Goal: Book appointment/travel/reservation

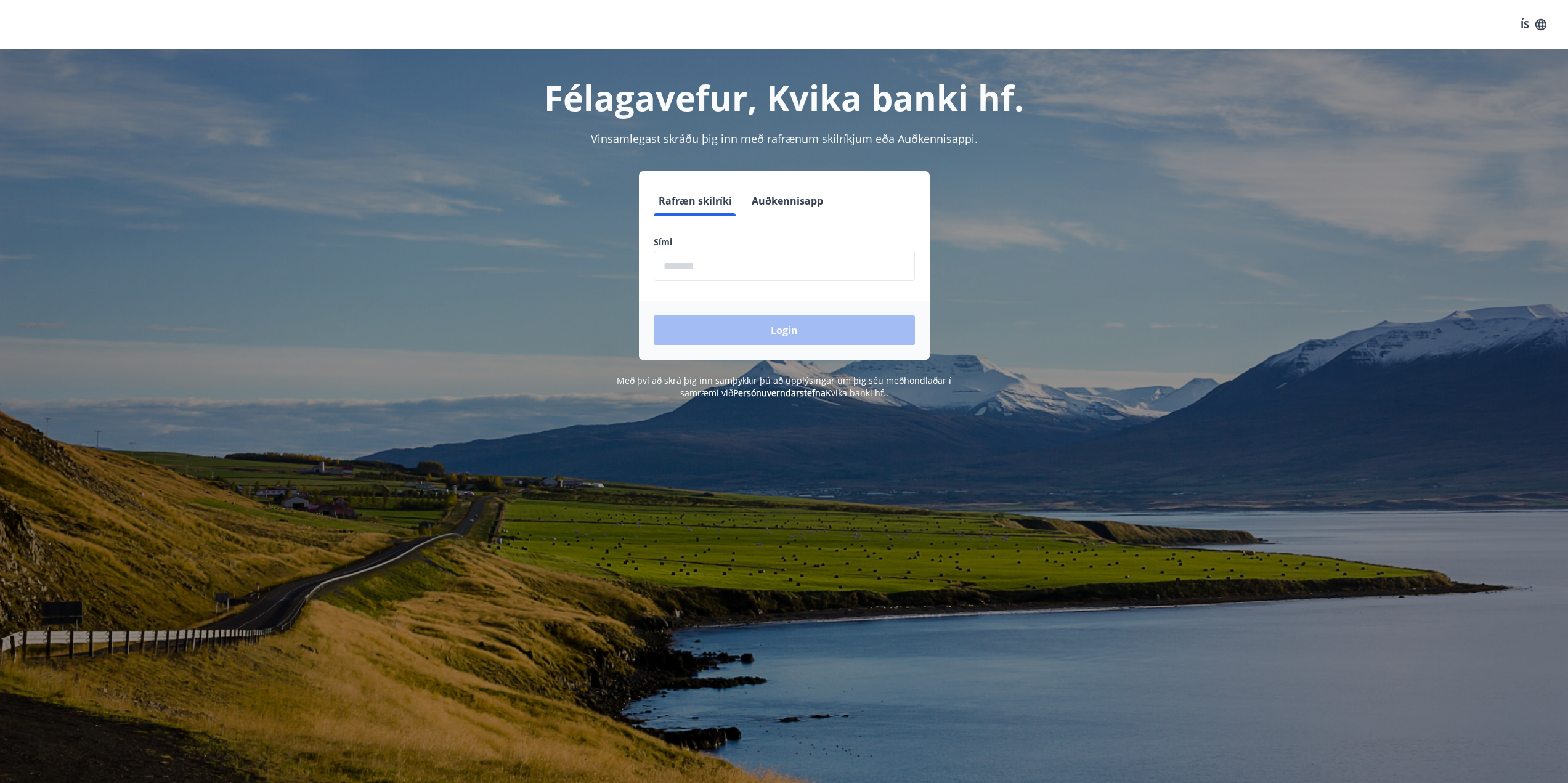
click at [715, 271] on input "phone" at bounding box center [784, 266] width 261 height 30
type input "********"
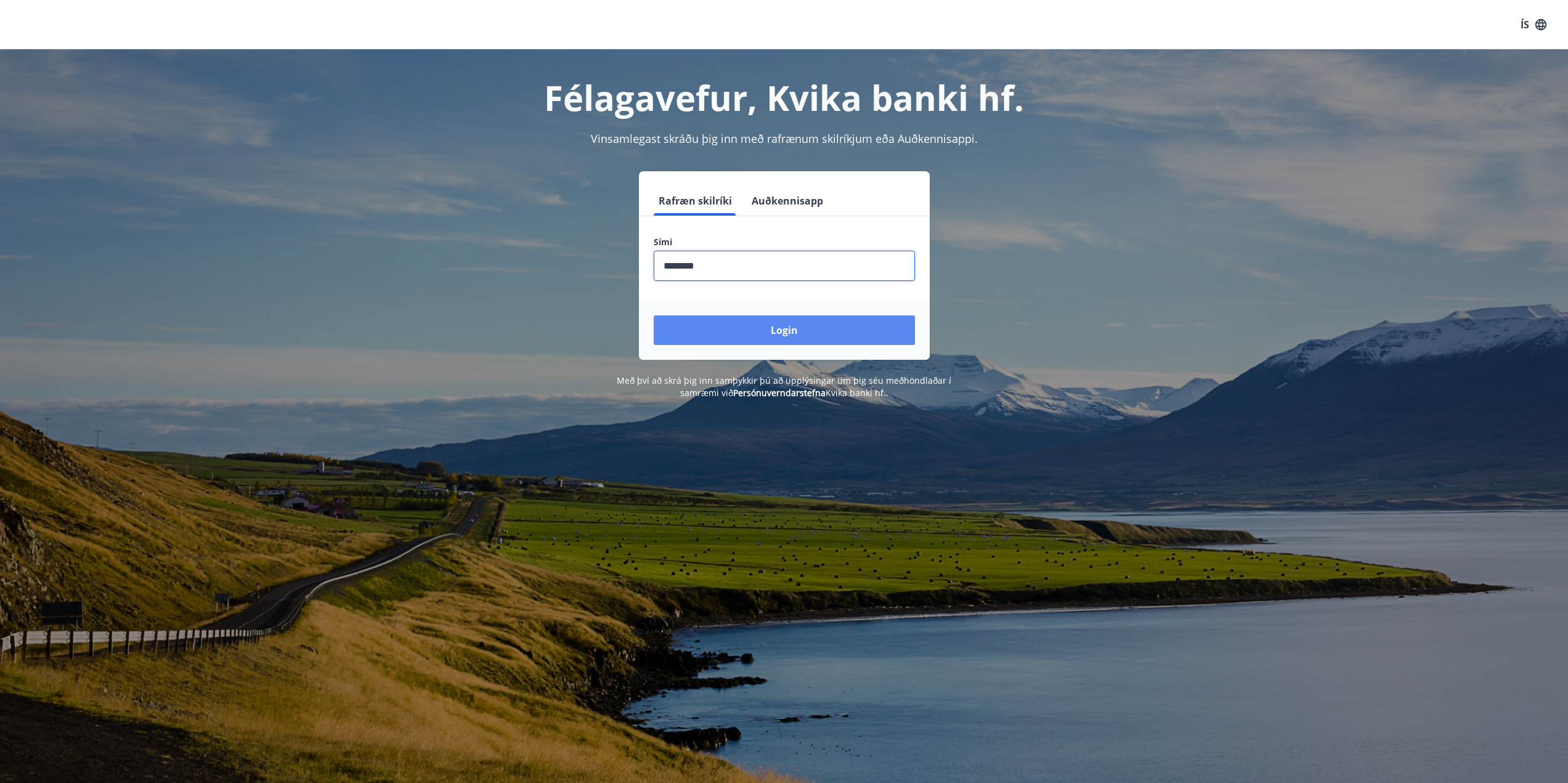
click at [746, 328] on button "Login" at bounding box center [784, 330] width 261 height 30
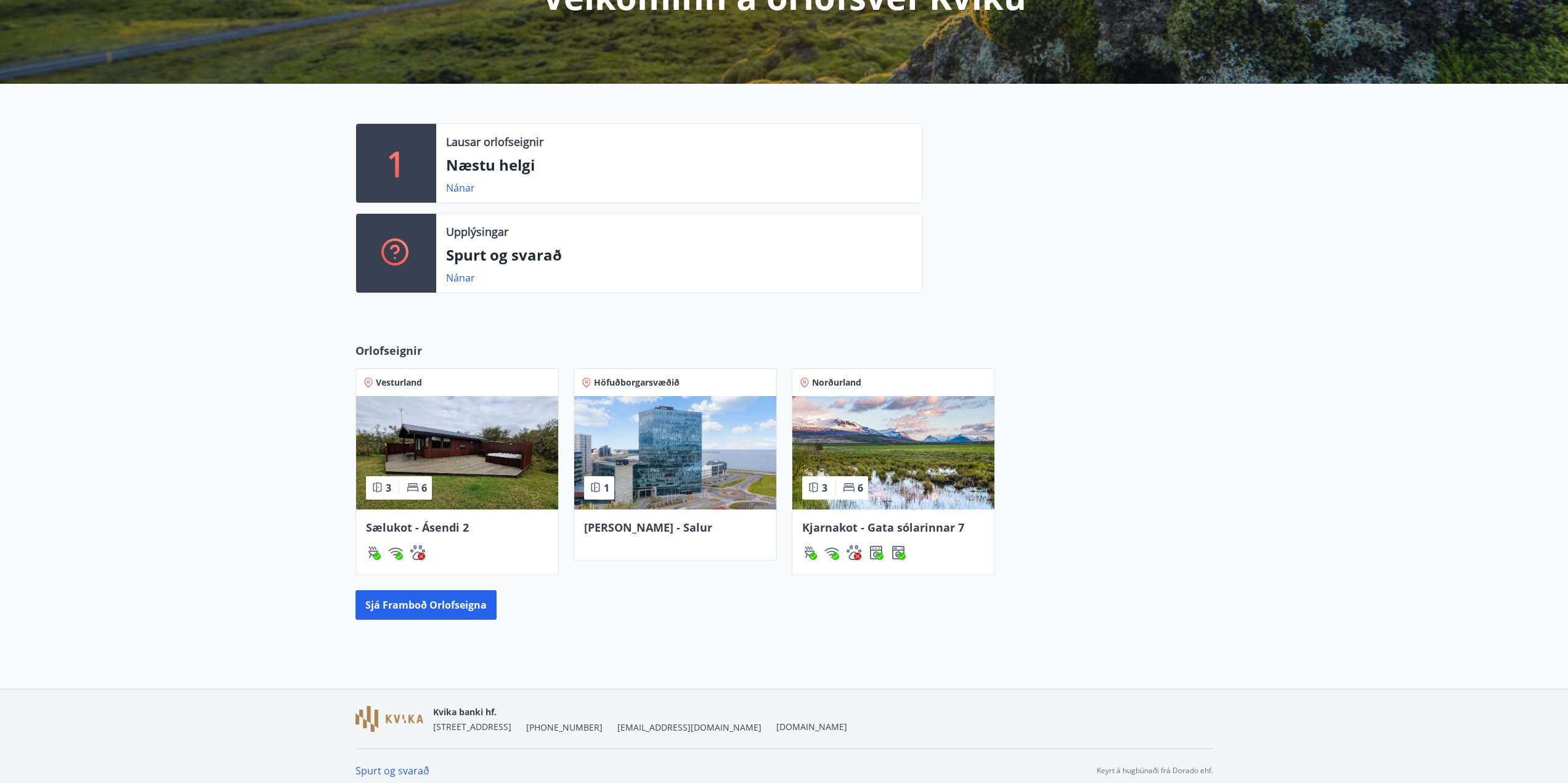
scroll to position [206, 0]
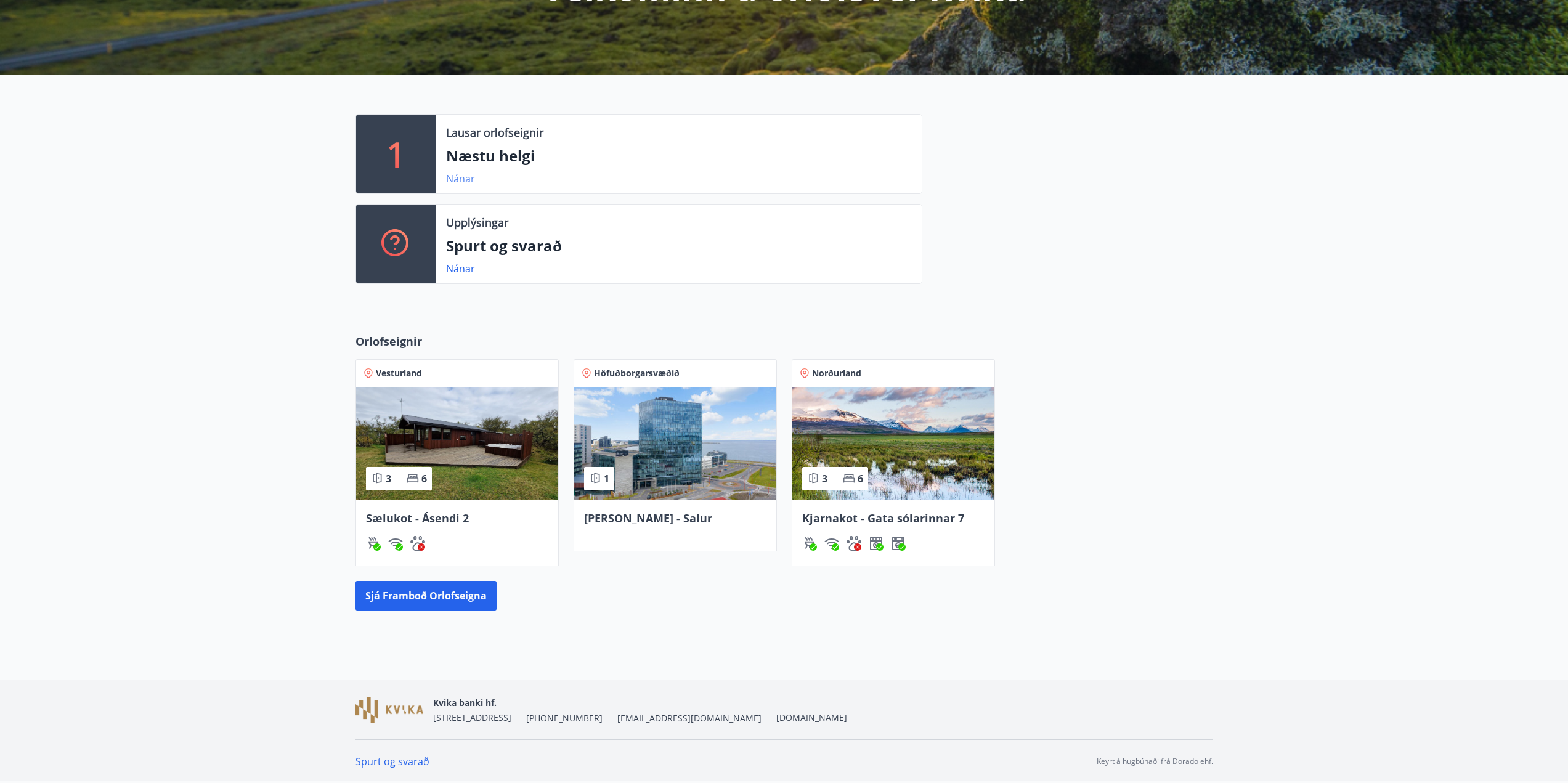
click at [454, 181] on link "Nánar" at bounding box center [460, 178] width 29 height 13
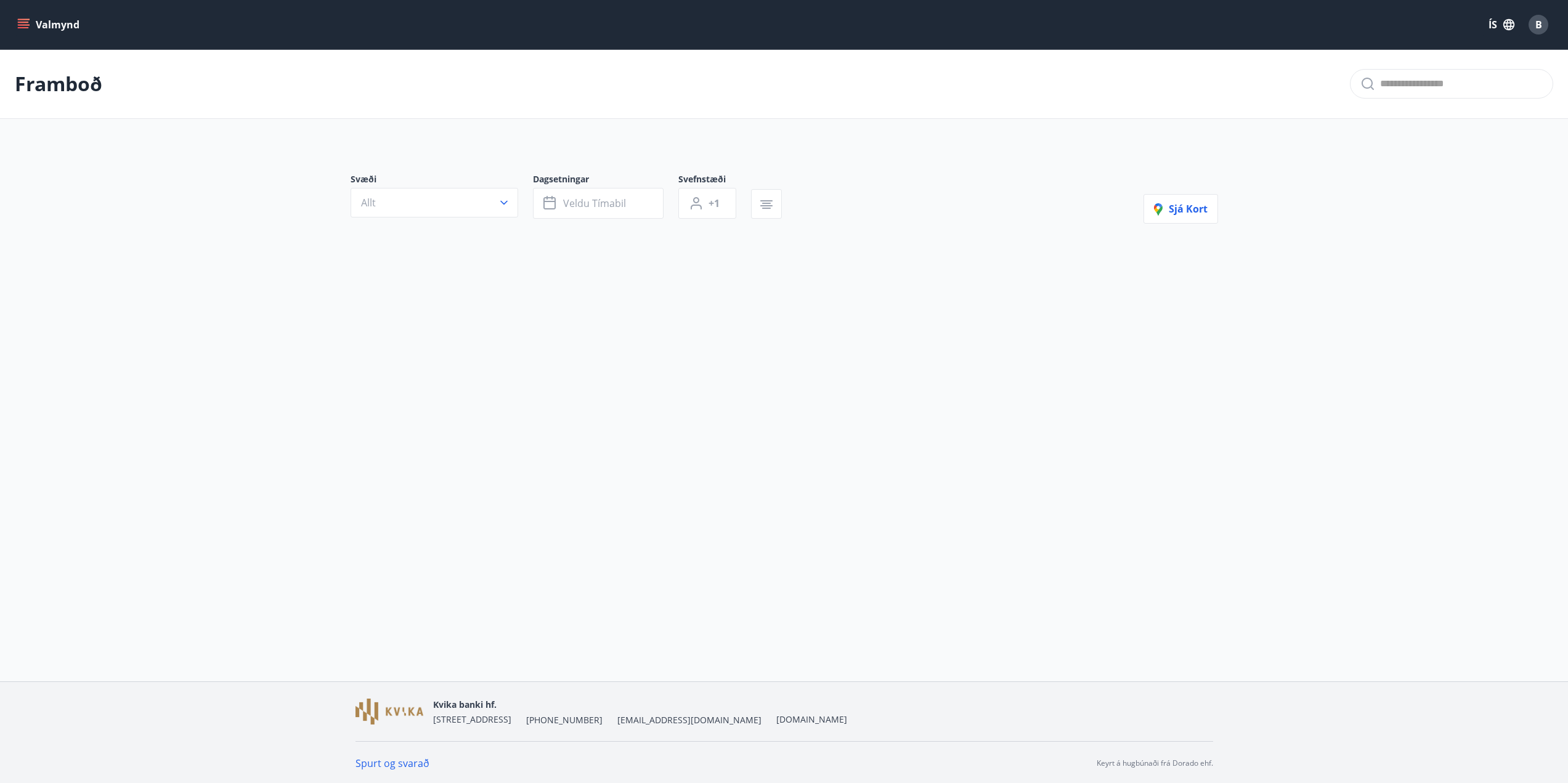
type input "*"
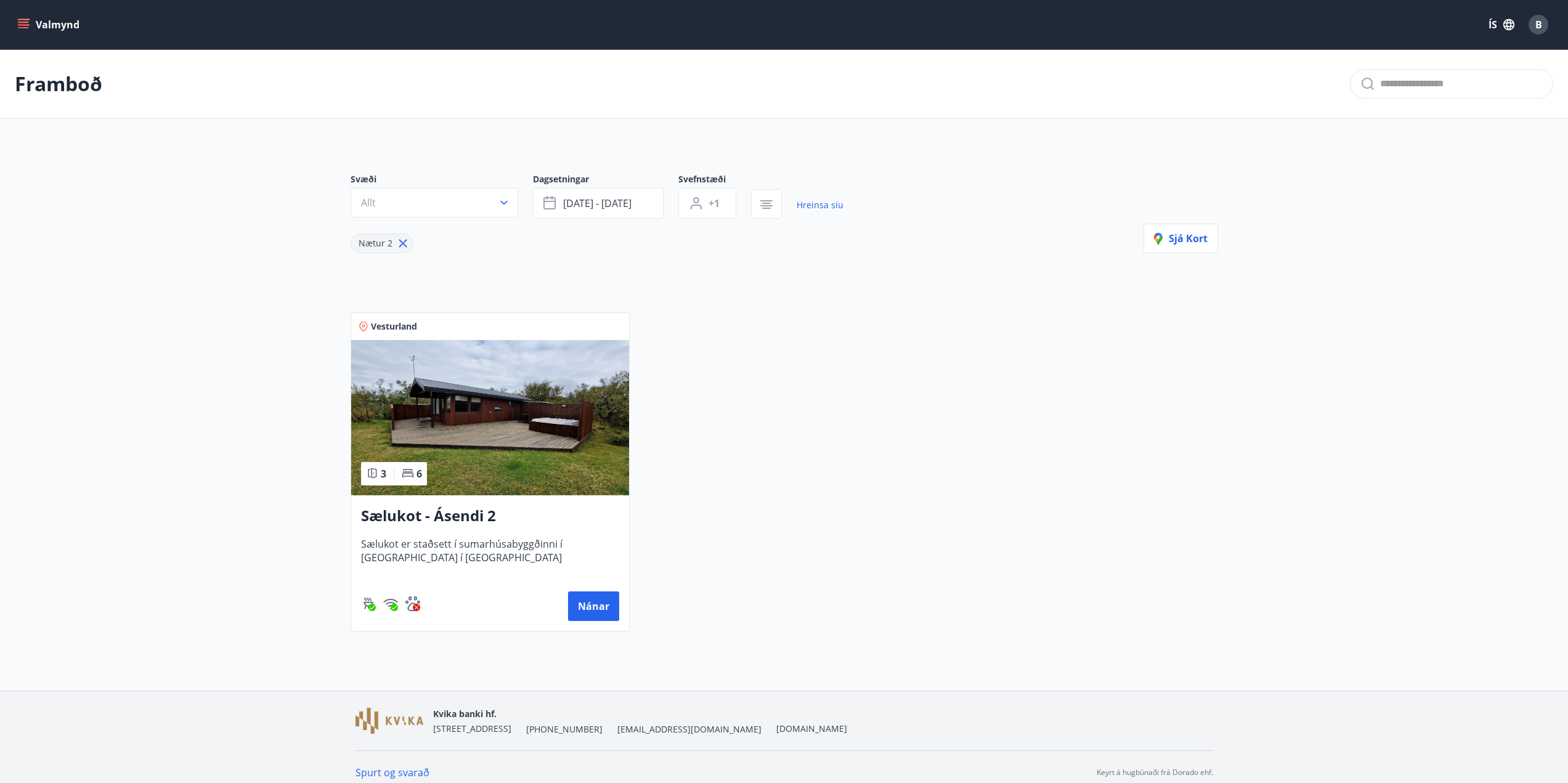
click at [31, 28] on button "Valmynd" at bounding box center [50, 24] width 70 height 22
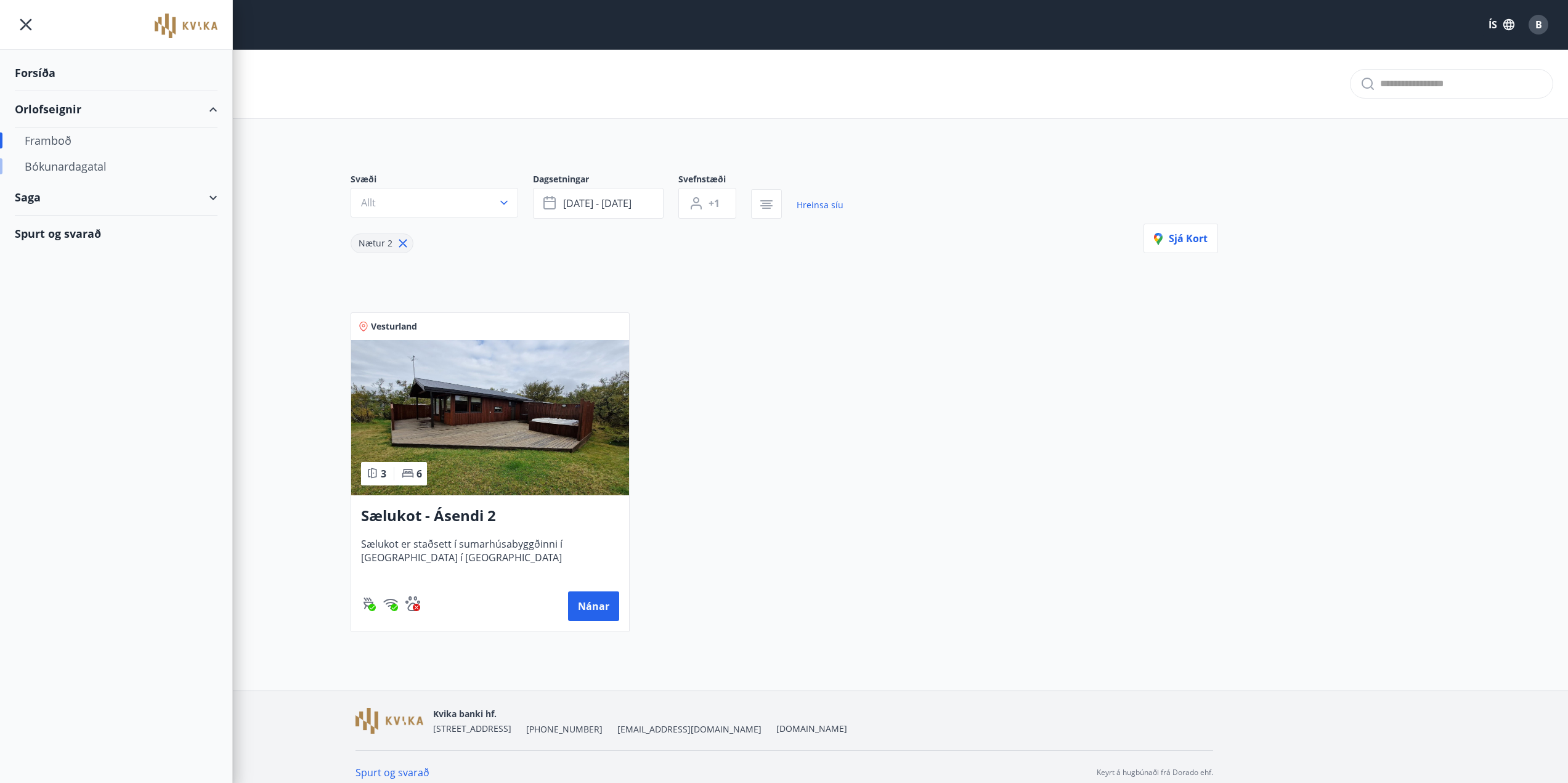
click at [61, 165] on div "Bókunardagatal" at bounding box center [116, 166] width 183 height 26
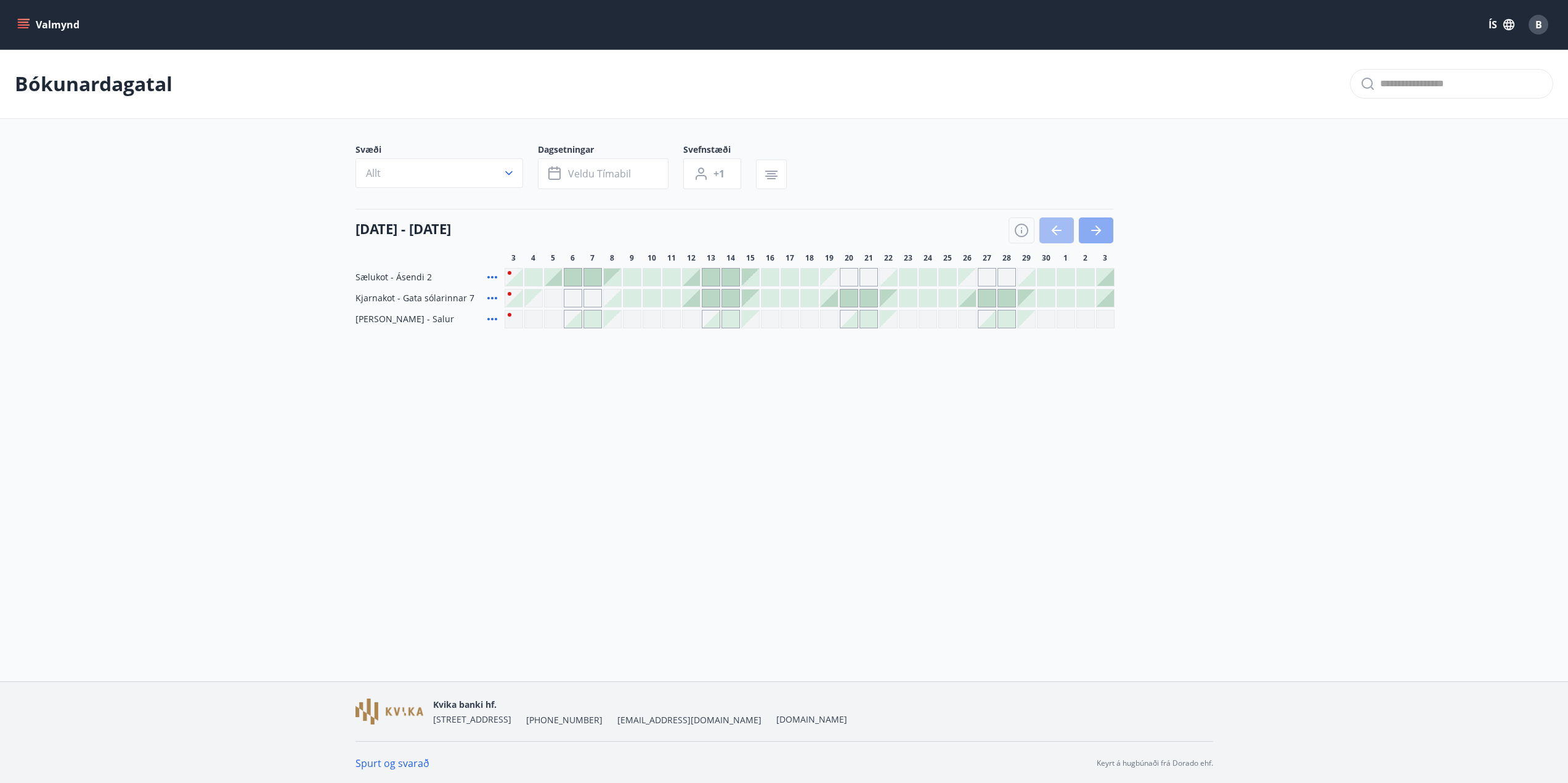
click at [1104, 226] on button "button" at bounding box center [1096, 230] width 35 height 26
click at [22, 22] on icon "menu" at bounding box center [23, 21] width 11 height 1
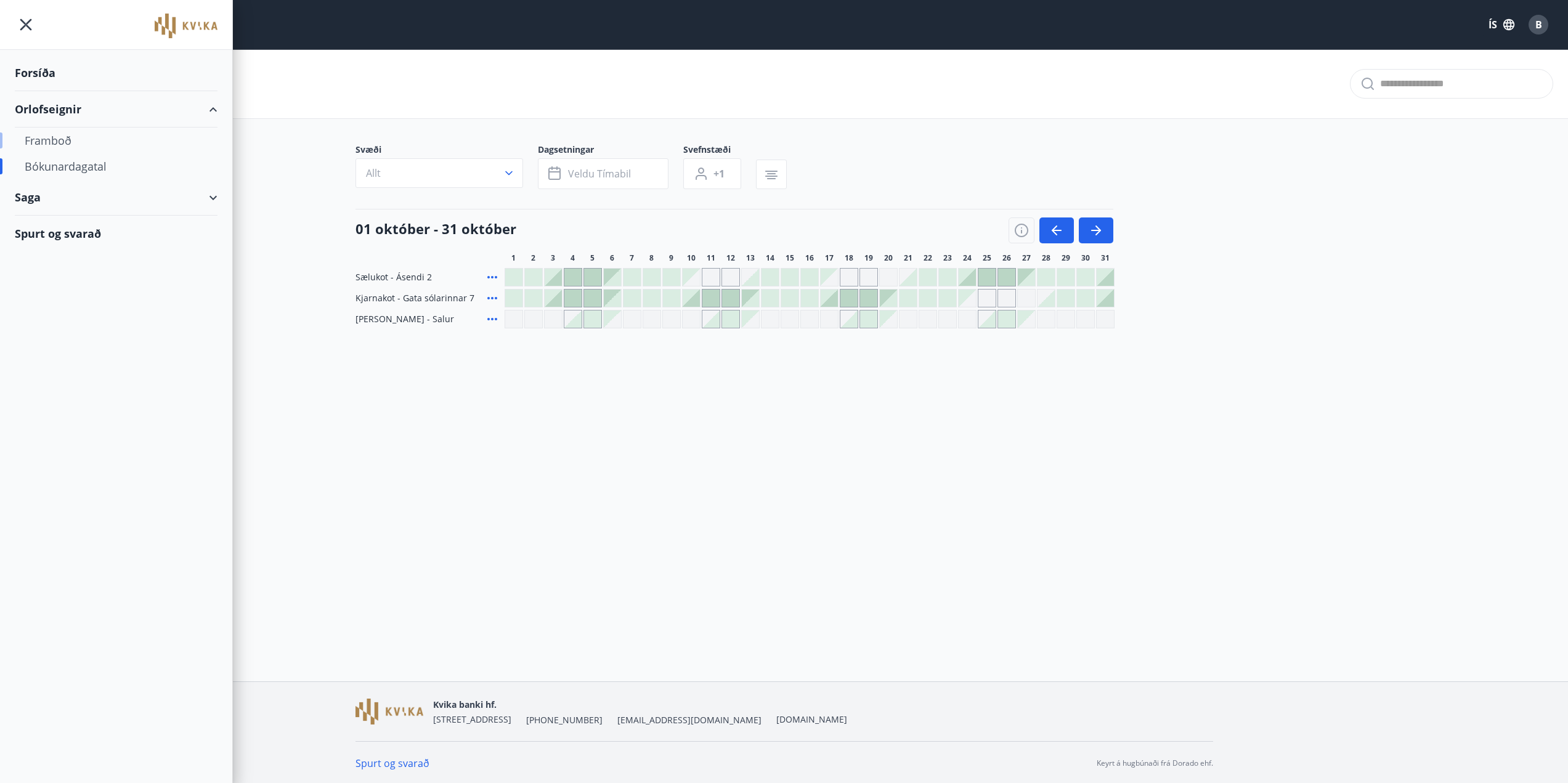
click at [64, 138] on div "Framboð" at bounding box center [116, 140] width 183 height 26
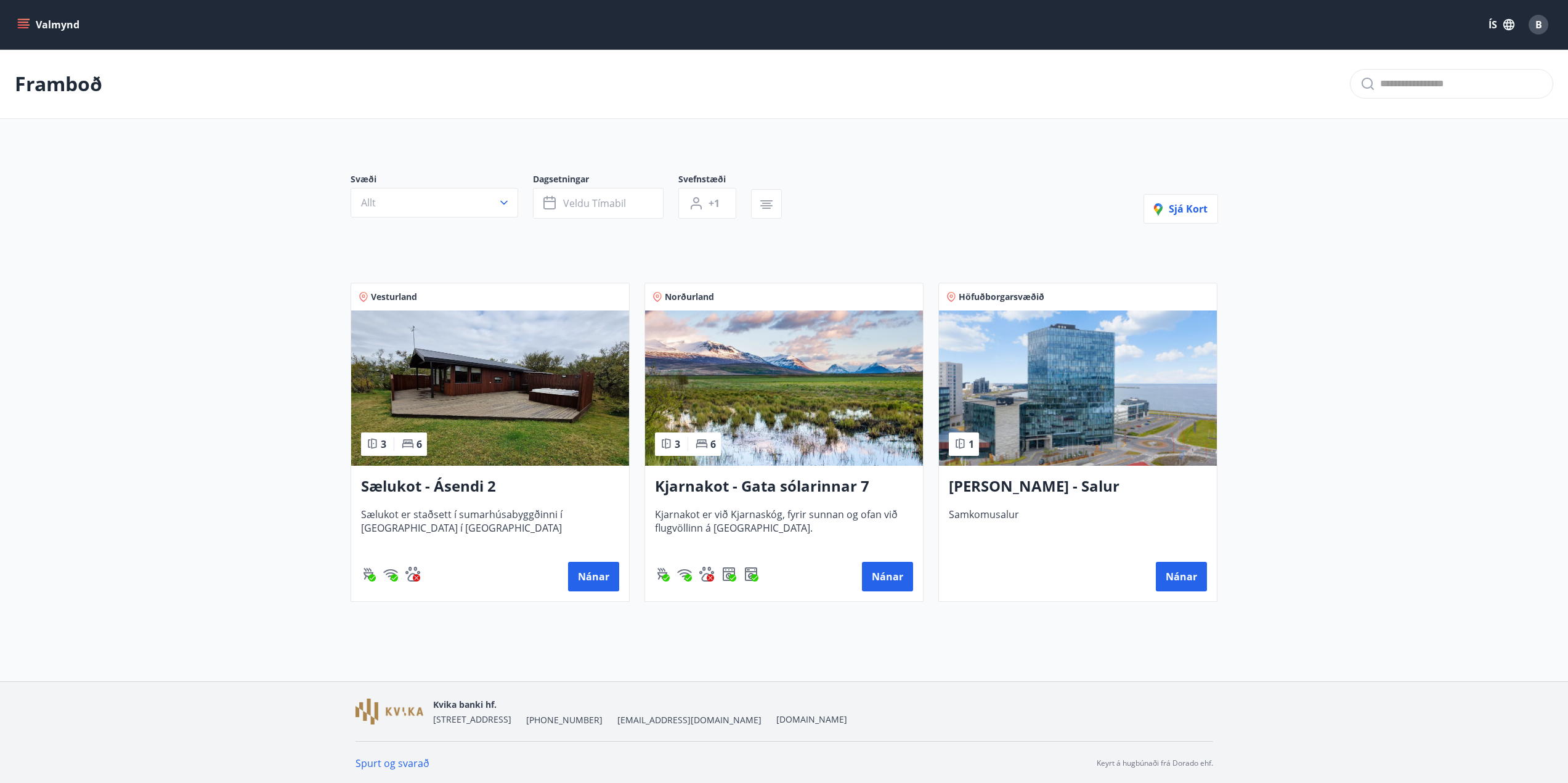
click at [811, 481] on h3 "Kjarnakot - Gata sólarinnar 7" at bounding box center [784, 487] width 258 height 22
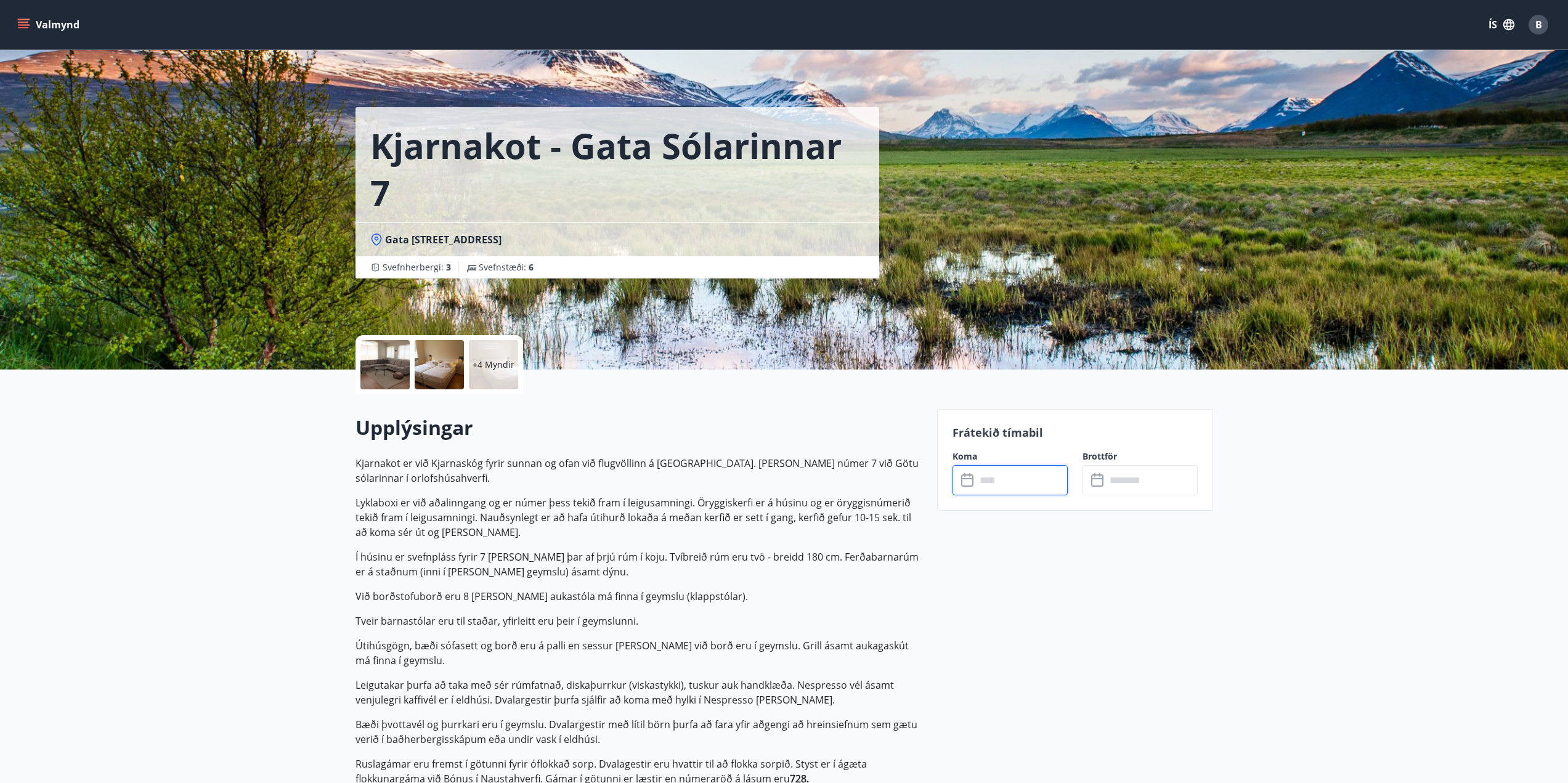
click at [990, 482] on input "text" at bounding box center [1022, 481] width 92 height 30
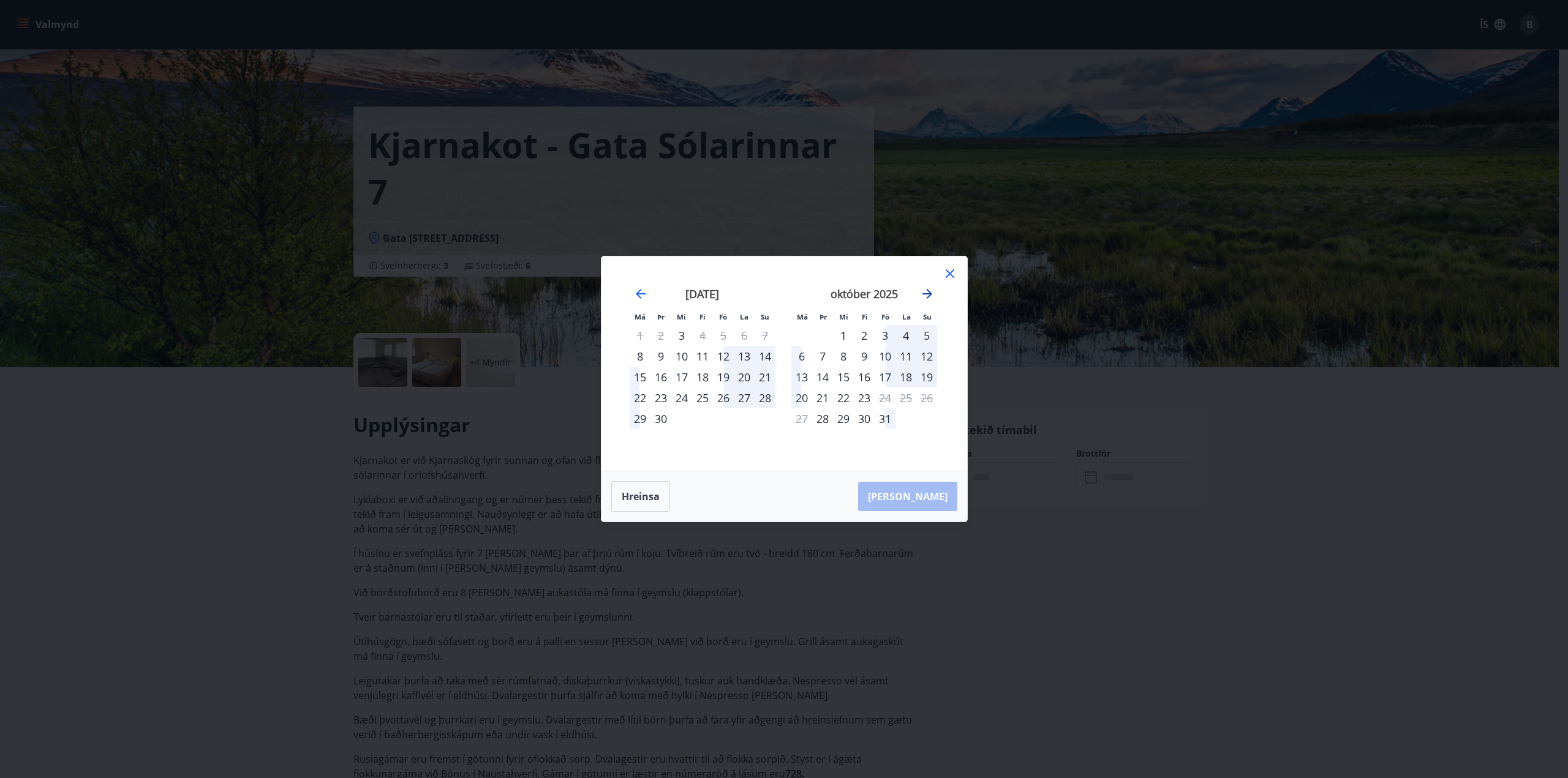
click at [928, 296] on icon "Move forward to switch to the next month." at bounding box center [927, 293] width 10 height 10
click at [929, 293] on icon "Move forward to switch to the next month." at bounding box center [927, 293] width 10 height 10
click at [929, 288] on icon "Move forward to switch to the next month." at bounding box center [927, 293] width 15 height 15
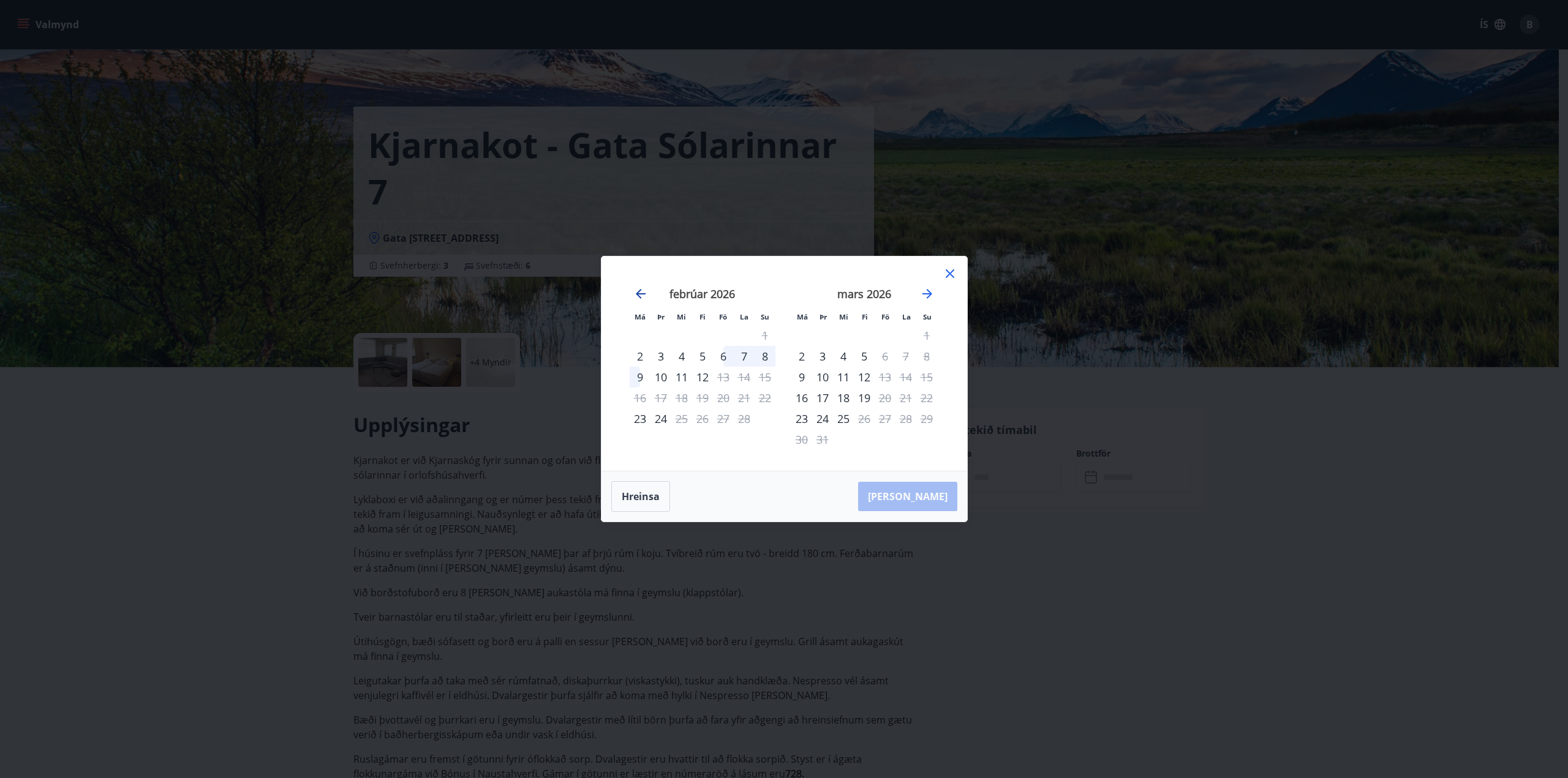
click at [644, 297] on icon "Move backward to switch to the previous month." at bounding box center [640, 293] width 15 height 15
click at [642, 291] on icon "Move backward to switch to the previous month." at bounding box center [640, 293] width 15 height 15
click at [641, 296] on icon "Move backward to switch to the previous month." at bounding box center [640, 293] width 15 height 15
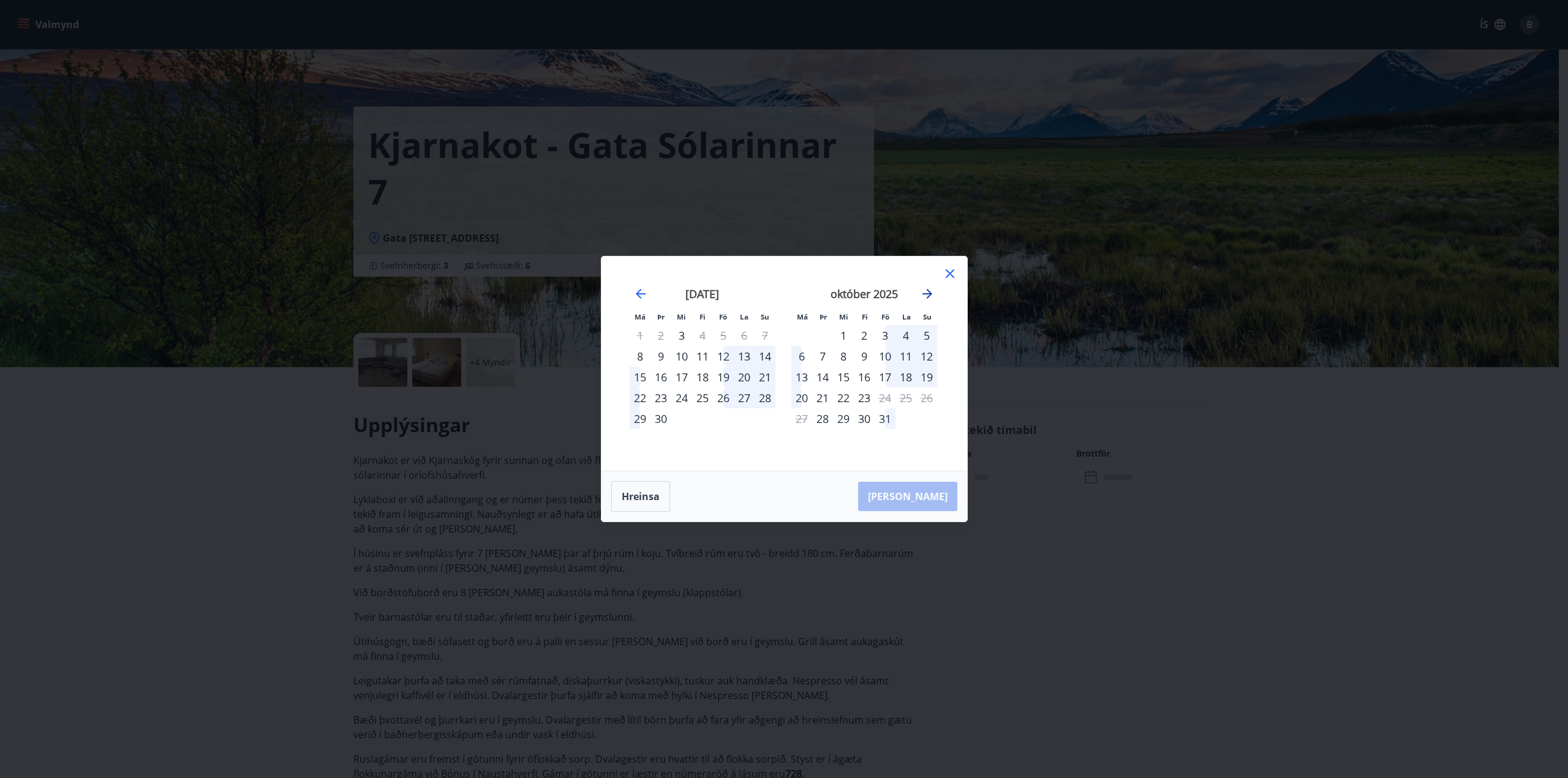
click at [927, 293] on icon "Move forward to switch to the next month." at bounding box center [927, 293] width 10 height 10
click at [950, 275] on icon at bounding box center [950, 273] width 15 height 15
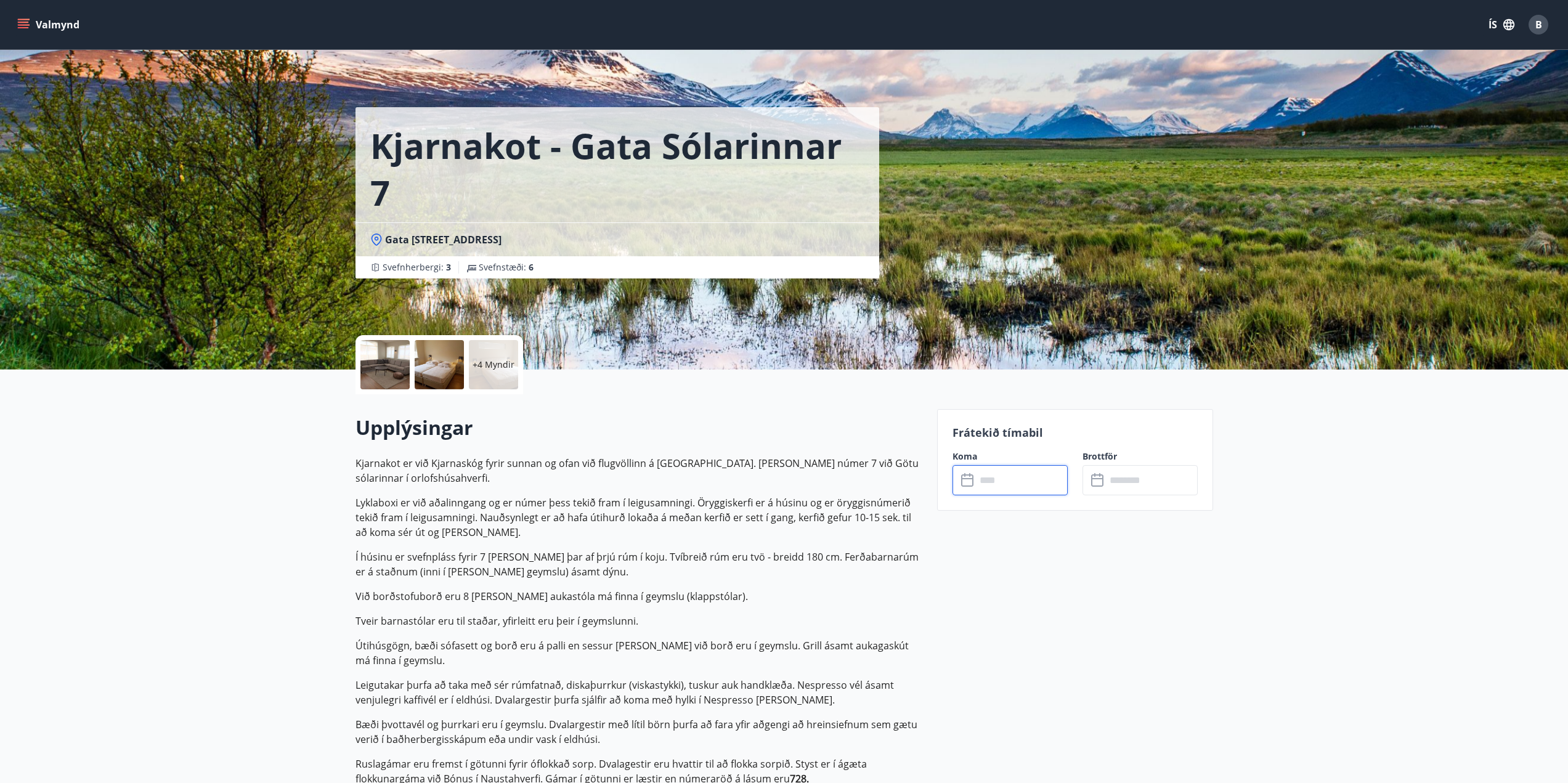
click at [995, 489] on input "text" at bounding box center [1022, 481] width 92 height 30
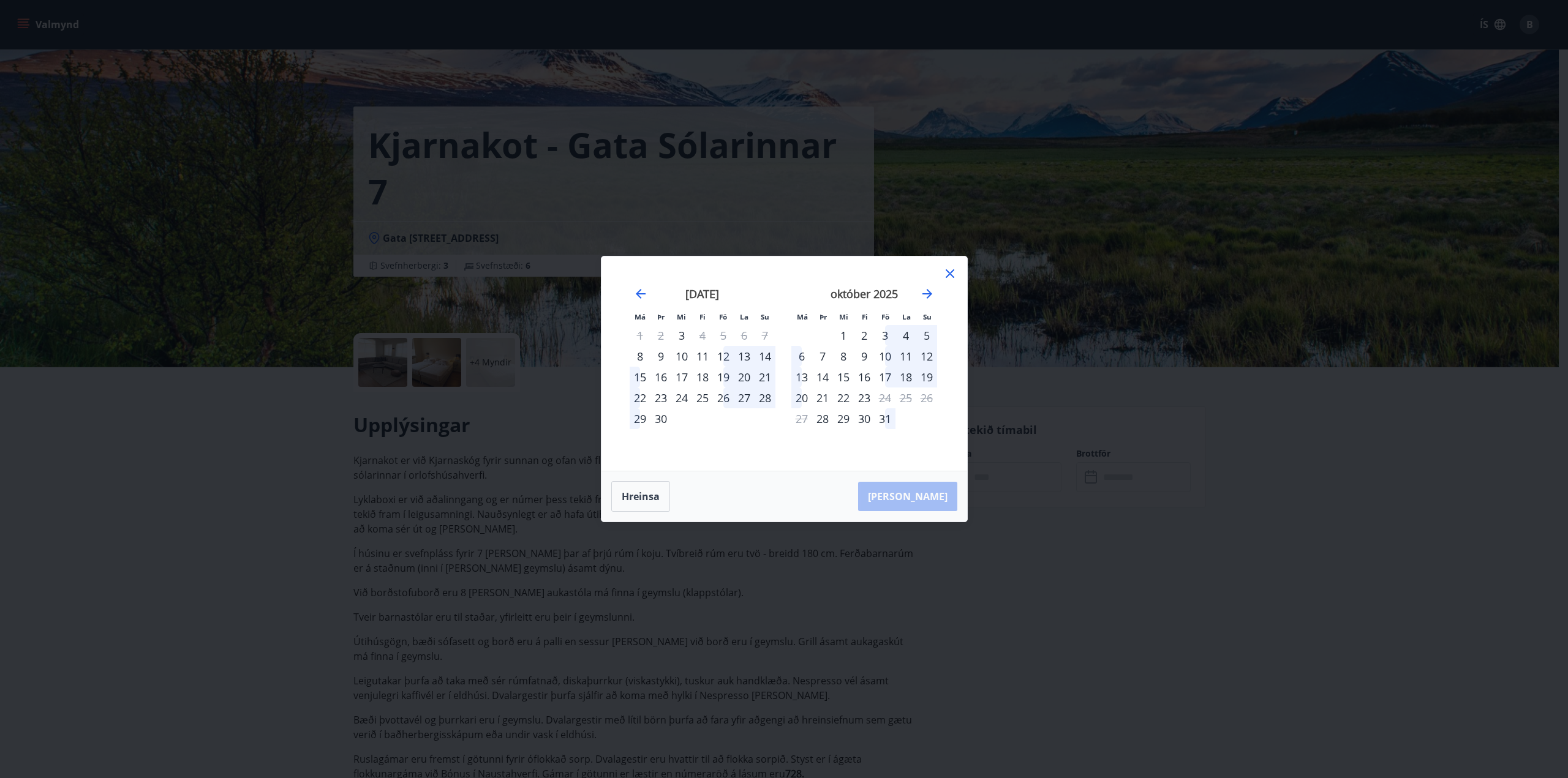
click at [885, 333] on div "3" at bounding box center [884, 335] width 20 height 20
click at [800, 355] on div "6" at bounding box center [801, 356] width 20 height 20
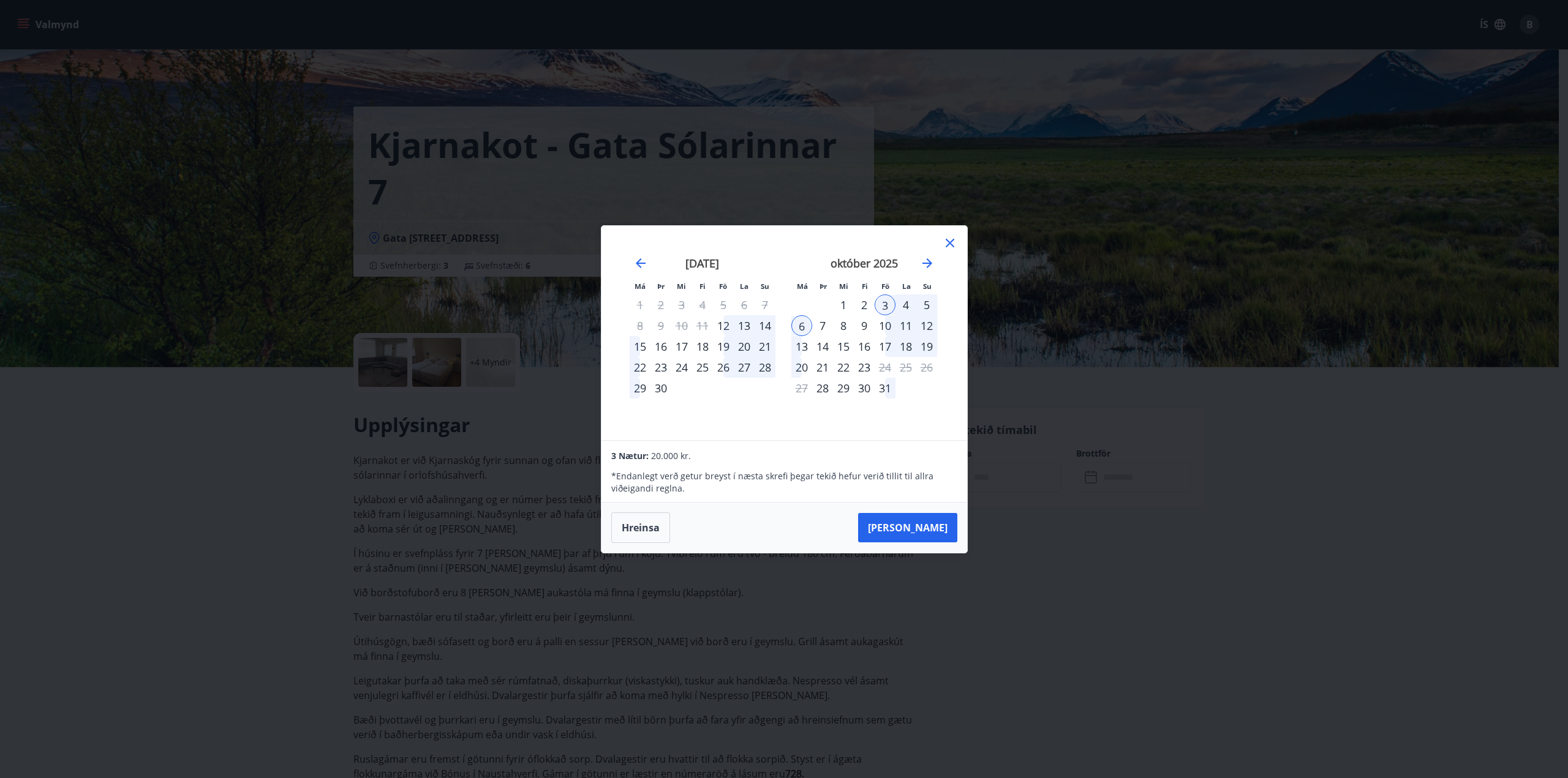
click at [949, 245] on icon at bounding box center [950, 243] width 15 height 15
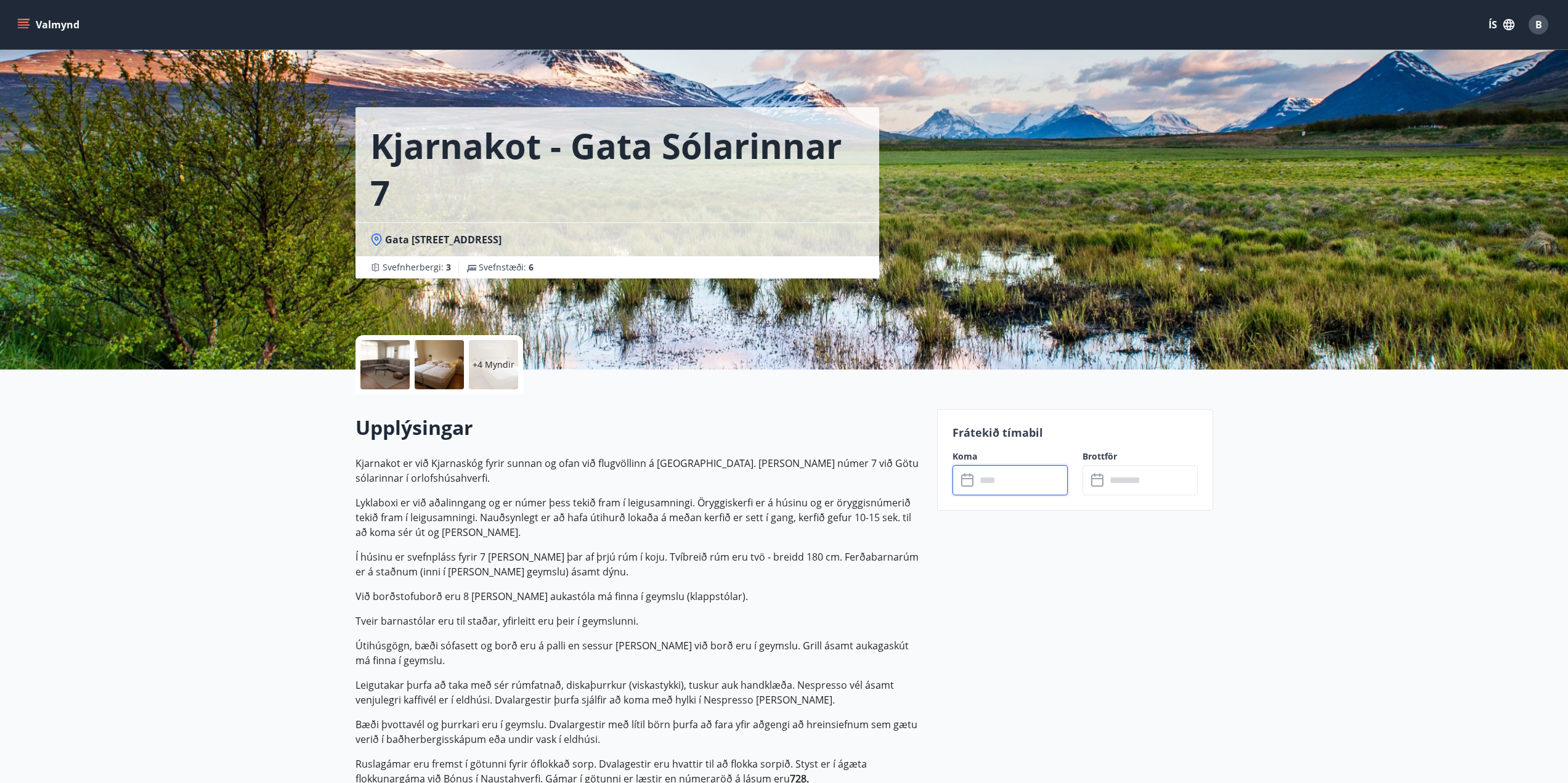
drag, startPoint x: 374, startPoint y: 259, endPoint x: 547, endPoint y: 266, distance: 173.1
click at [528, 266] on div "Svefnherbergi : 3 Svefnstæði : 6" at bounding box center [617, 267] width 524 height 22
click at [549, 265] on div "Svefnherbergi : 3 Svefnstæði : 6" at bounding box center [618, 268] width 494 height 13
click at [487, 363] on p "+4 Myndir" at bounding box center [493, 365] width 42 height 13
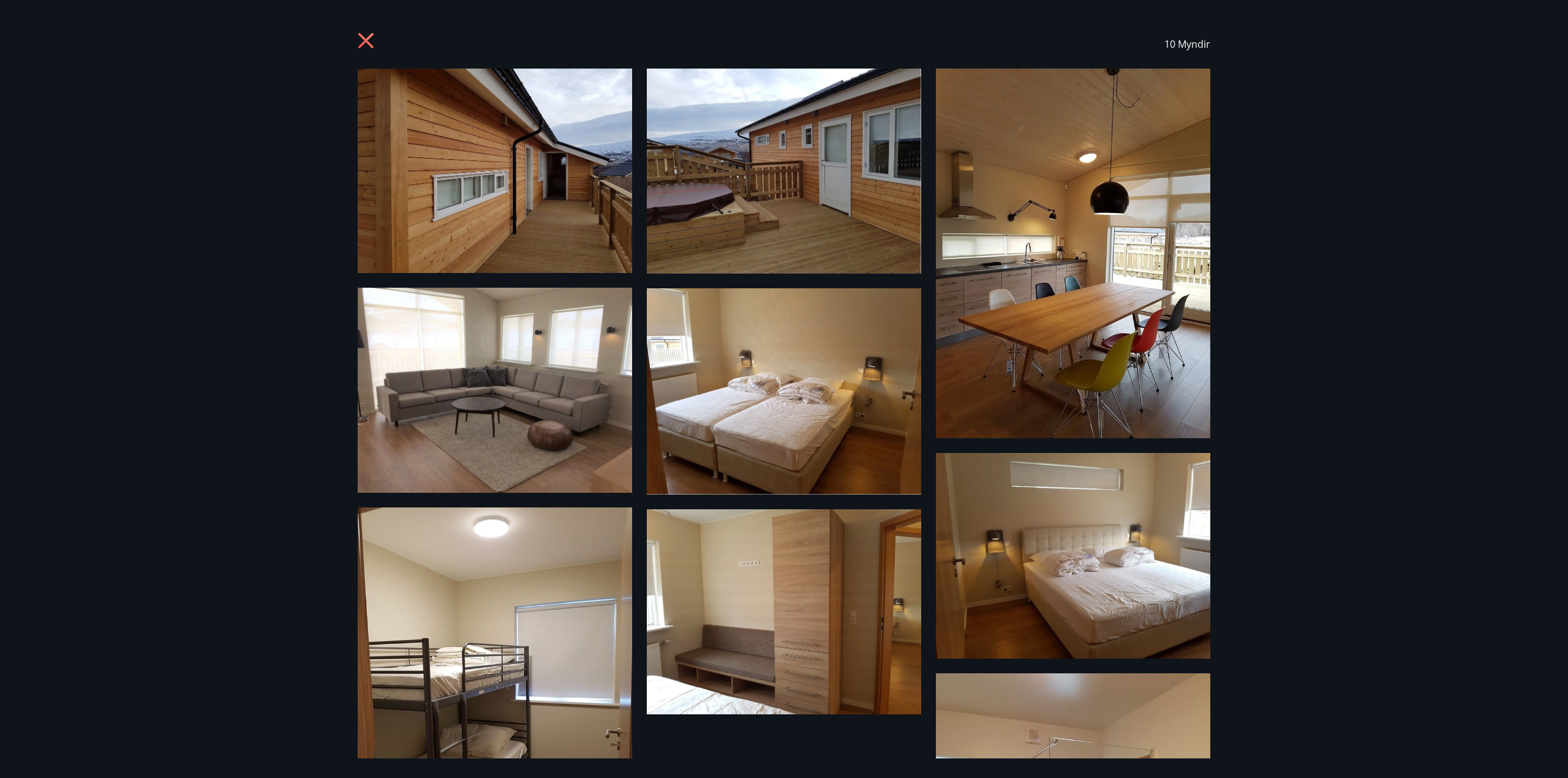
click at [168, 429] on div "10 Myndir" at bounding box center [784, 389] width 1568 height 778
